Goal: Task Accomplishment & Management: Manage account settings

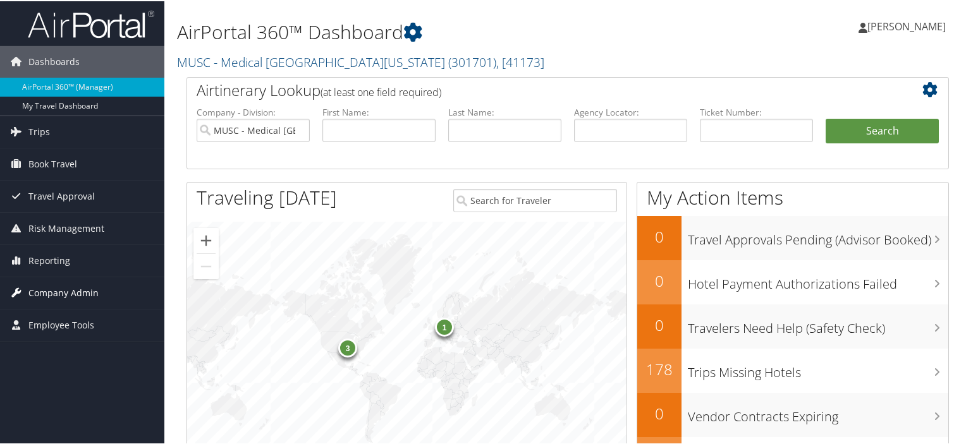
click at [71, 295] on span "Company Admin" at bounding box center [63, 292] width 70 height 32
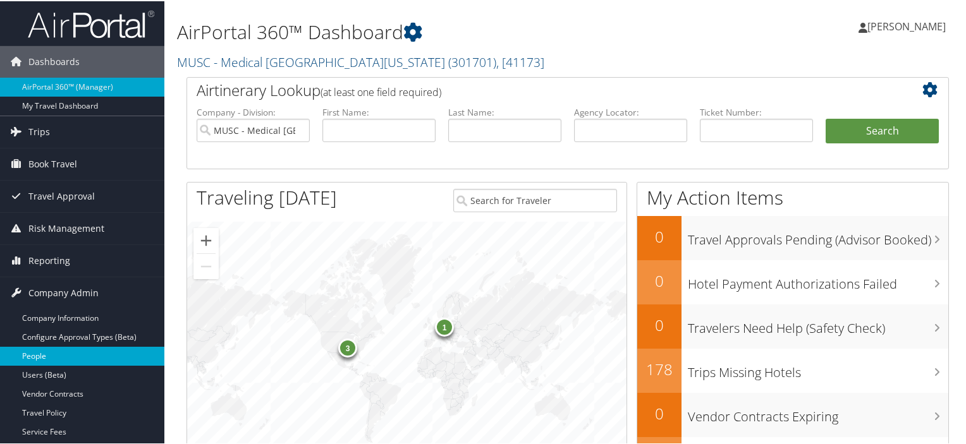
click at [67, 358] on link "People" at bounding box center [82, 355] width 164 height 19
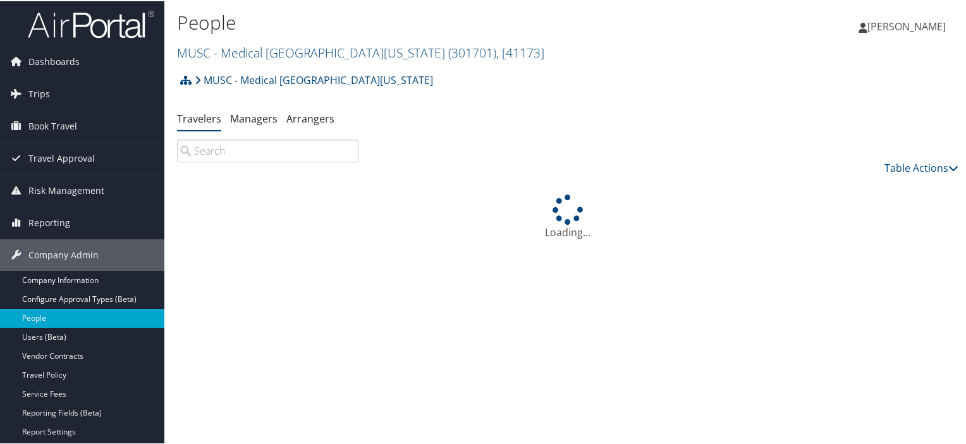
click at [242, 157] on input "search" at bounding box center [267, 149] width 181 height 23
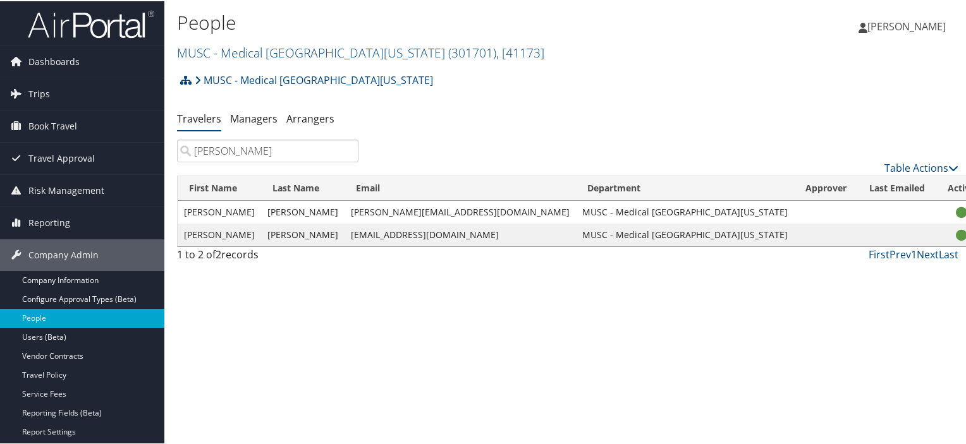
type input "[PERSON_NAME]"
